Goal: Task Accomplishment & Management: Complete application form

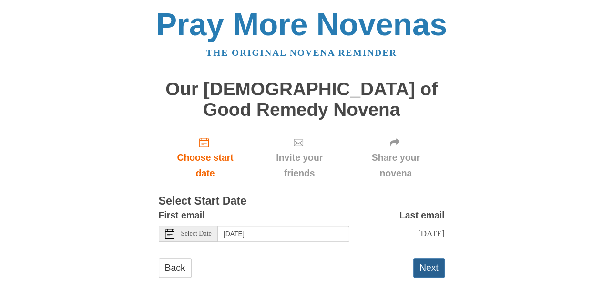
click at [427, 266] on button "Next" at bounding box center [428, 268] width 31 height 20
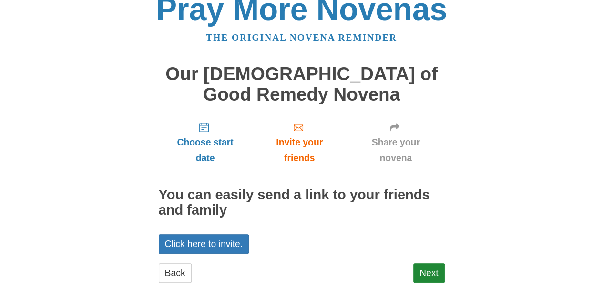
scroll to position [24, 0]
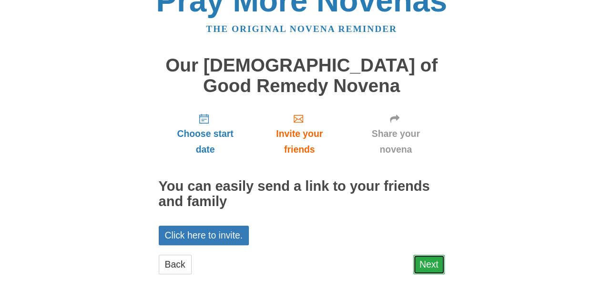
click at [443, 267] on link "Next" at bounding box center [428, 265] width 31 height 20
